Goal: Transaction & Acquisition: Purchase product/service

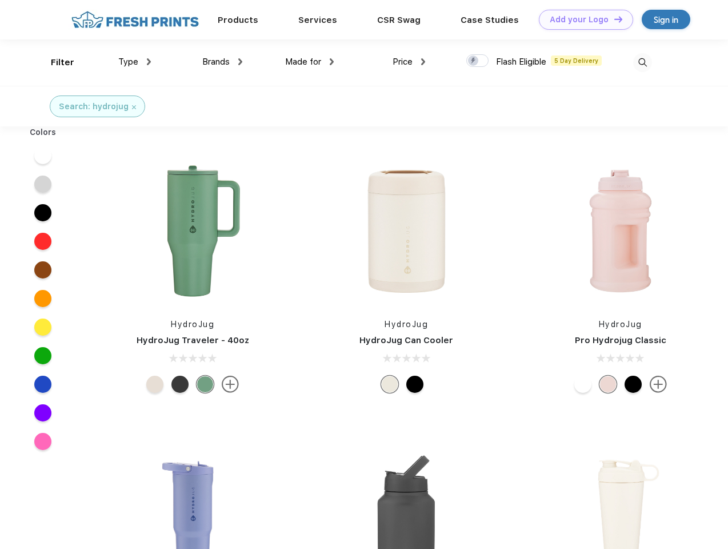
click at [582, 19] on link "Add your Logo Design Tool" at bounding box center [586, 20] width 94 height 20
click at [0, 0] on div "Design Tool" at bounding box center [0, 0] width 0 height 0
click at [613, 19] on link "Add your Logo Design Tool" at bounding box center [586, 20] width 94 height 20
click at [55, 62] on div "Filter" at bounding box center [62, 62] width 23 height 13
click at [135, 62] on span "Type" at bounding box center [128, 62] width 20 height 10
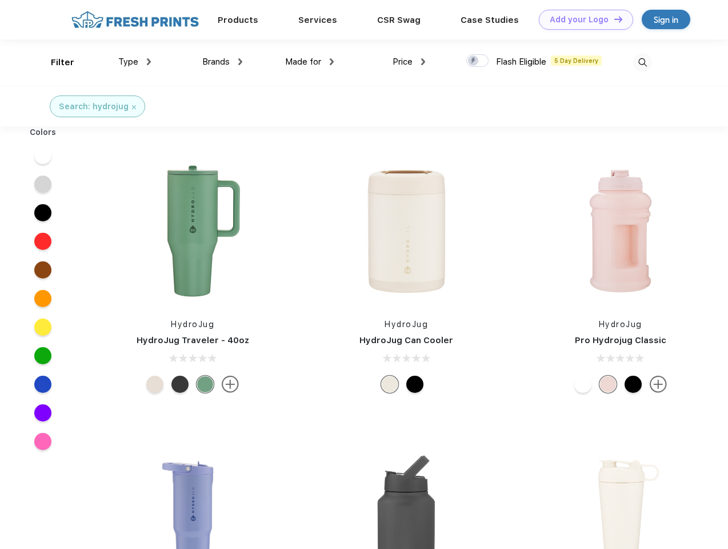
click at [222, 62] on span "Brands" at bounding box center [215, 62] width 27 height 10
click at [310, 62] on span "Made for" at bounding box center [303, 62] width 36 height 10
click at [409, 62] on span "Price" at bounding box center [403, 62] width 20 height 10
click at [478, 61] on div at bounding box center [477, 60] width 22 height 13
click at [474, 61] on input "checkbox" at bounding box center [469, 57] width 7 height 7
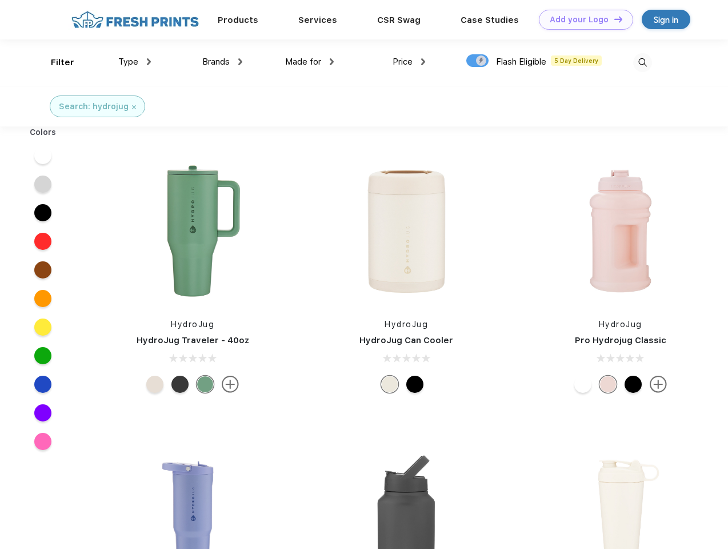
checkbox input "true"
click at [643, 62] on img at bounding box center [642, 62] width 19 height 19
